Goal: Task Accomplishment & Management: Complete application form

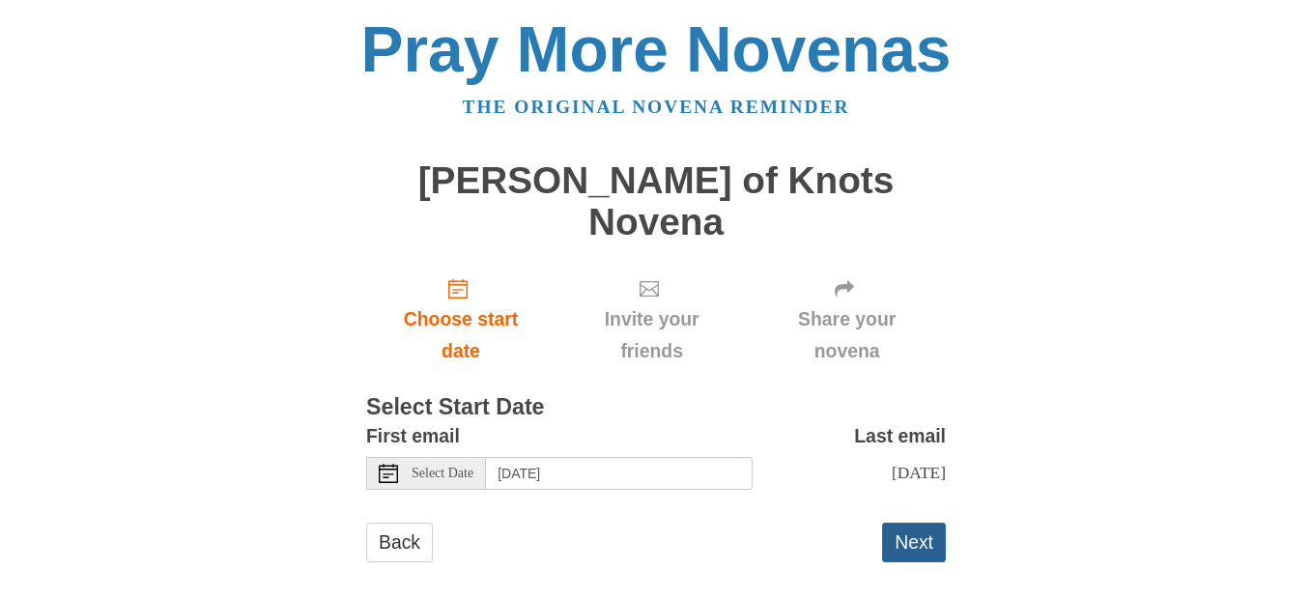
click at [913, 523] on button "Next" at bounding box center [914, 543] width 64 height 40
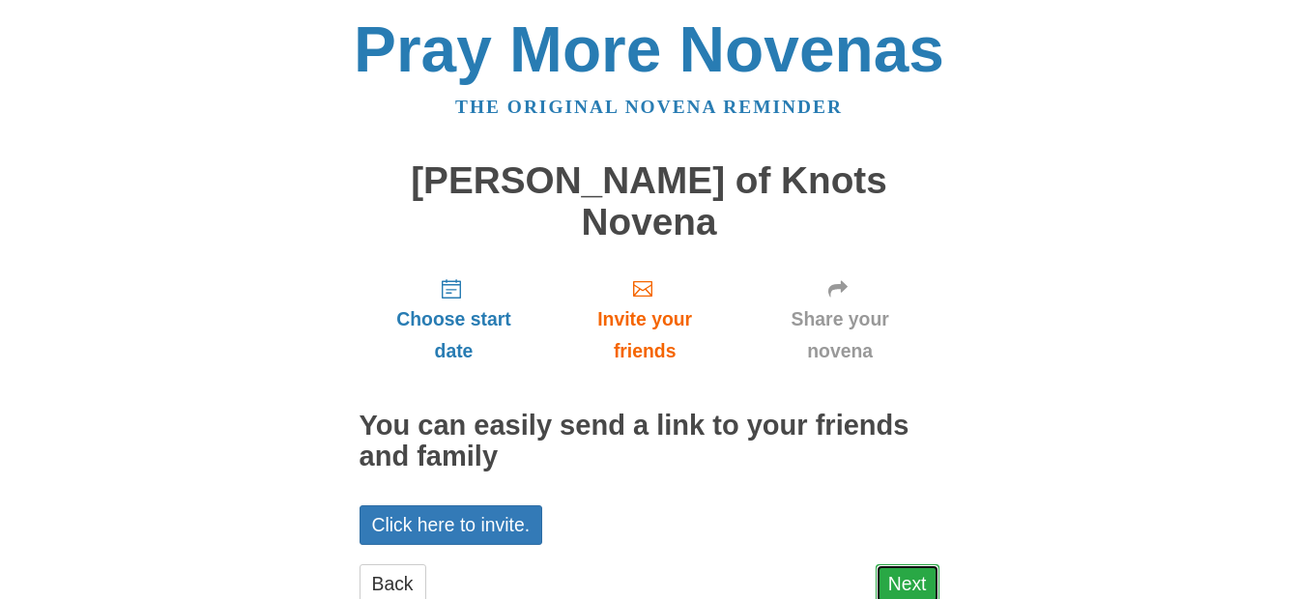
click at [921, 564] on link "Next" at bounding box center [907, 584] width 64 height 40
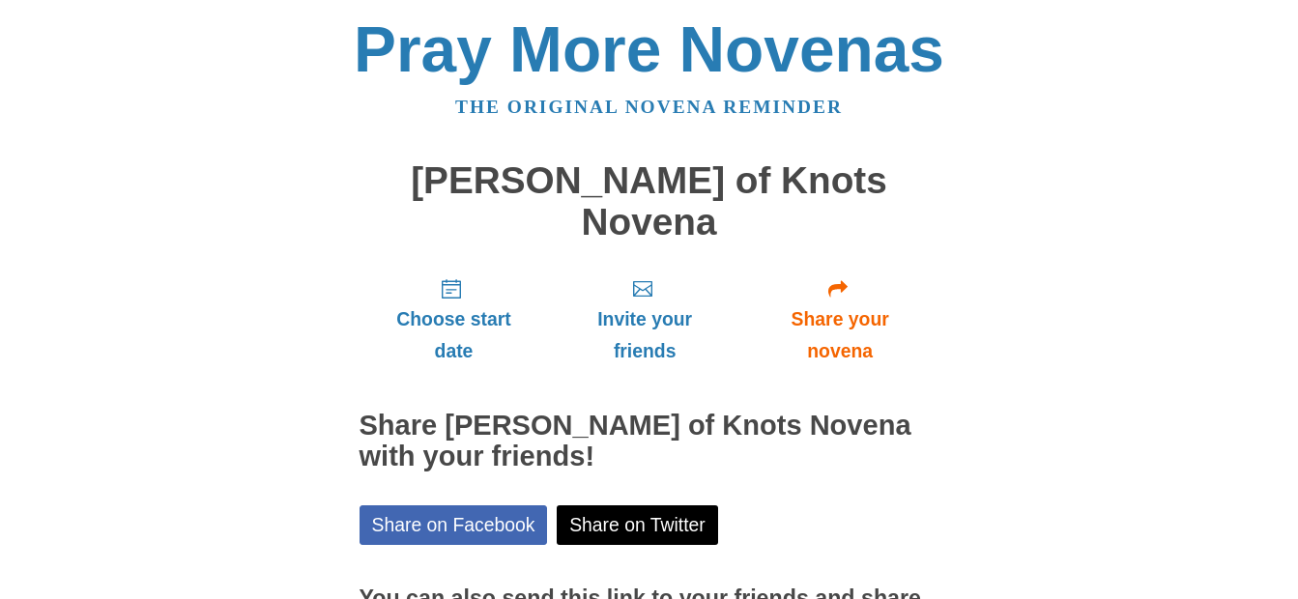
click at [613, 186] on h1 "[PERSON_NAME] of Knots Novena" at bounding box center [649, 201] width 580 height 82
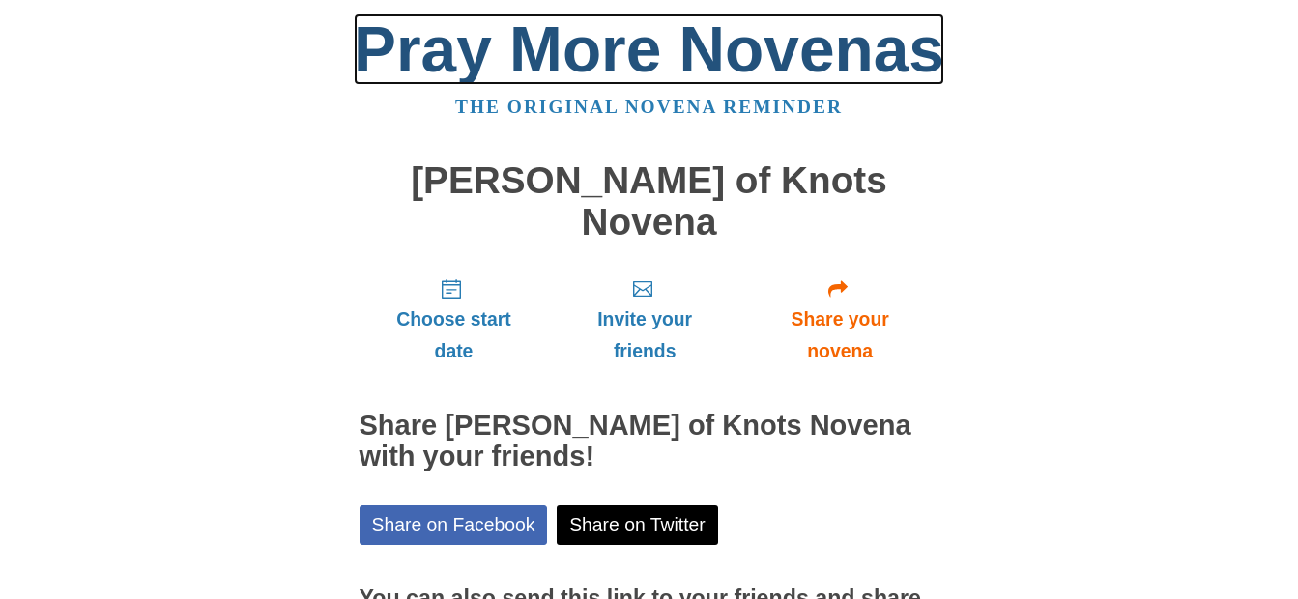
click at [538, 55] on link "Pray More Novenas" at bounding box center [649, 49] width 590 height 71
click at [484, 59] on link "Pray More Novenas" at bounding box center [649, 49] width 590 height 71
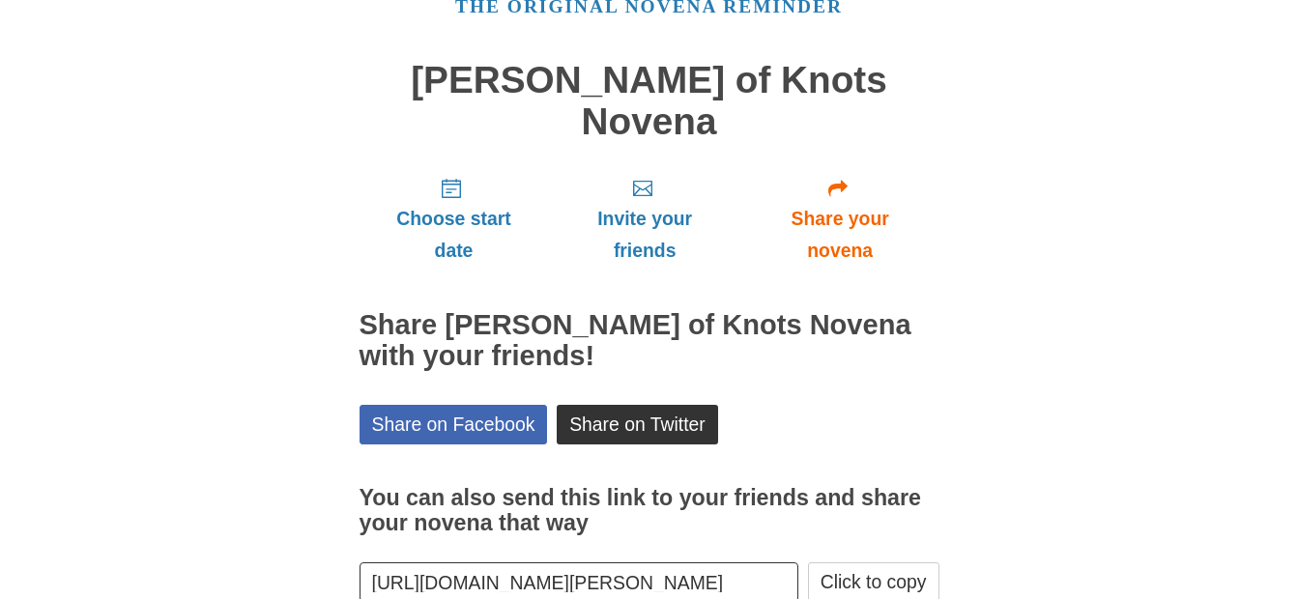
scroll to position [177, 0]
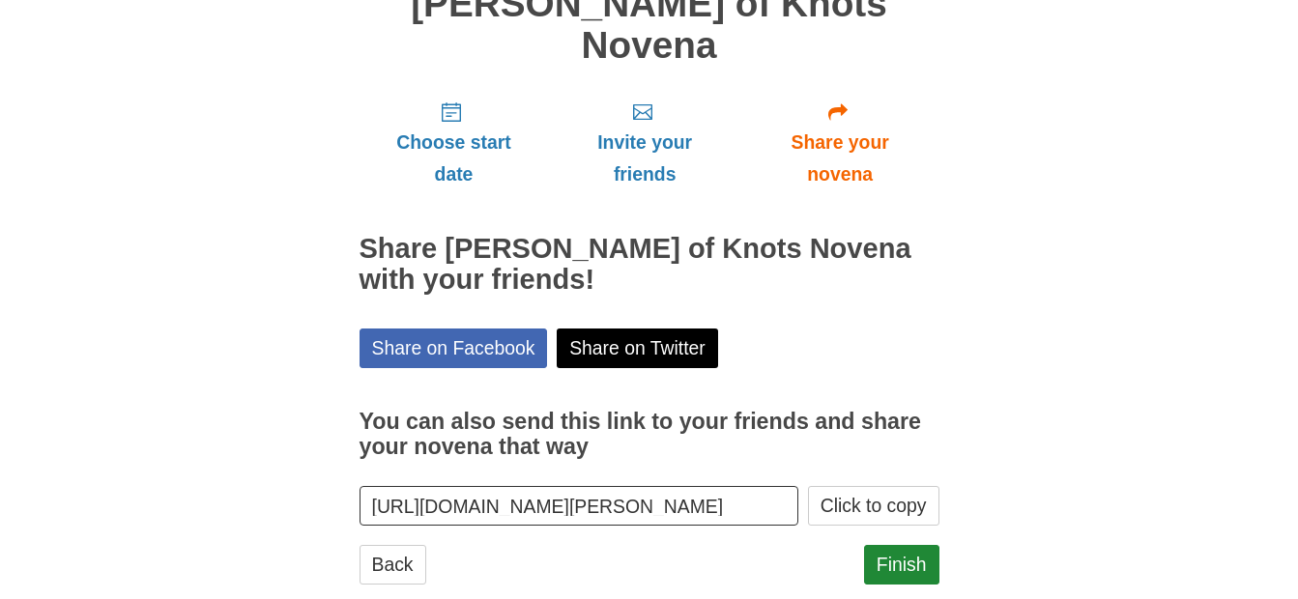
click at [733, 486] on input "https://www.praymorenovenas.com/mary-undoer-knots-novena/1251253" at bounding box center [579, 506] width 440 height 40
click at [842, 486] on button "Click to copy" at bounding box center [873, 506] width 131 height 40
